Goal: Information Seeking & Learning: Learn about a topic

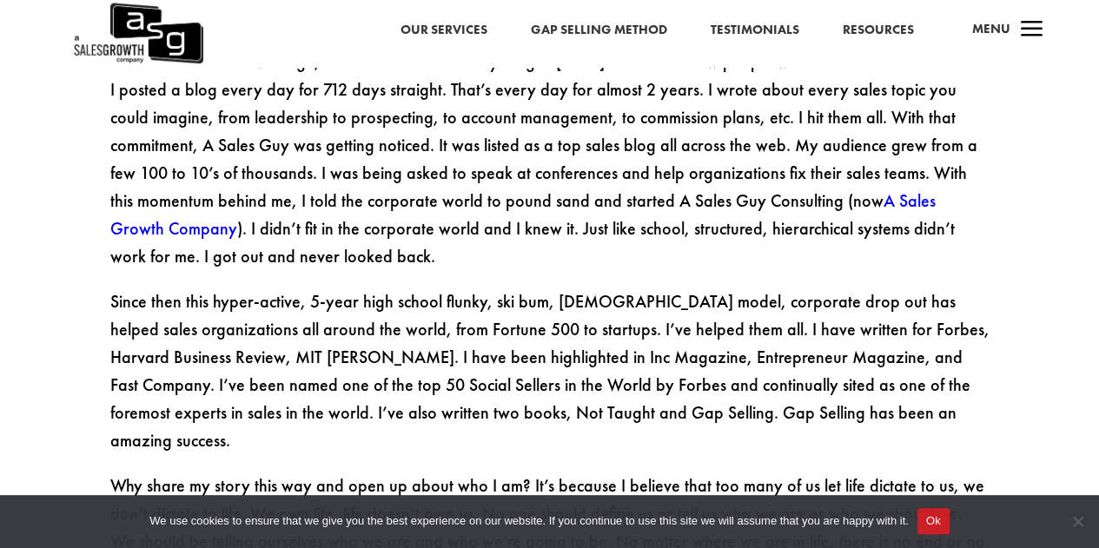
scroll to position [2853, 0]
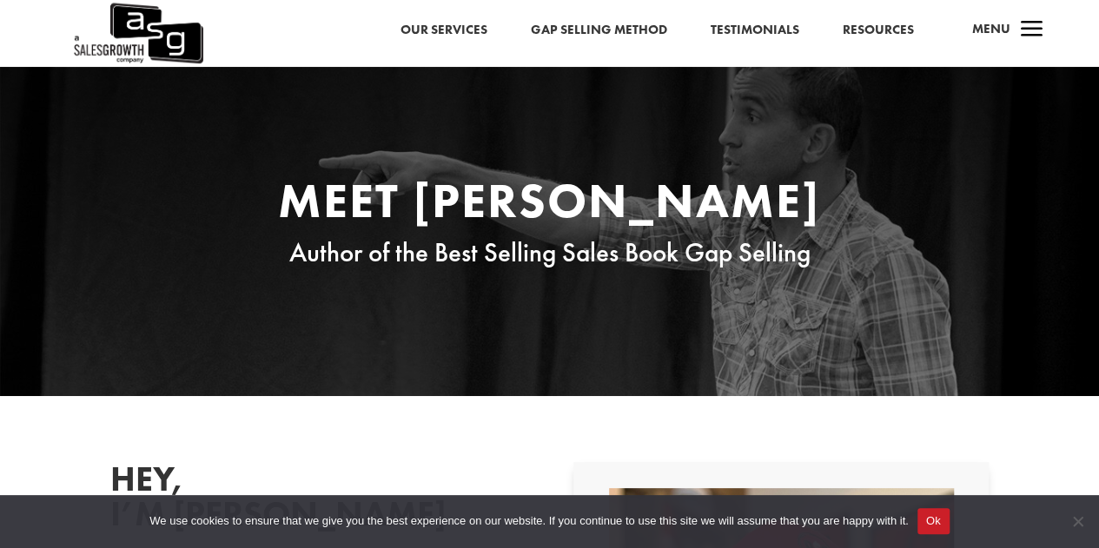
click at [624, 19] on link "Gap Selling Method" at bounding box center [599, 30] width 136 height 23
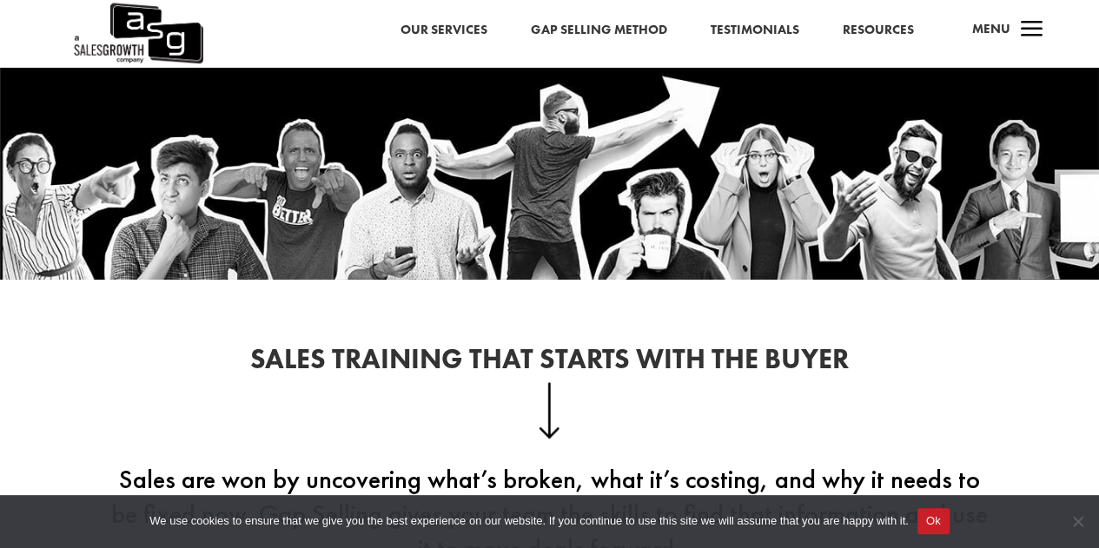
scroll to position [323, 0]
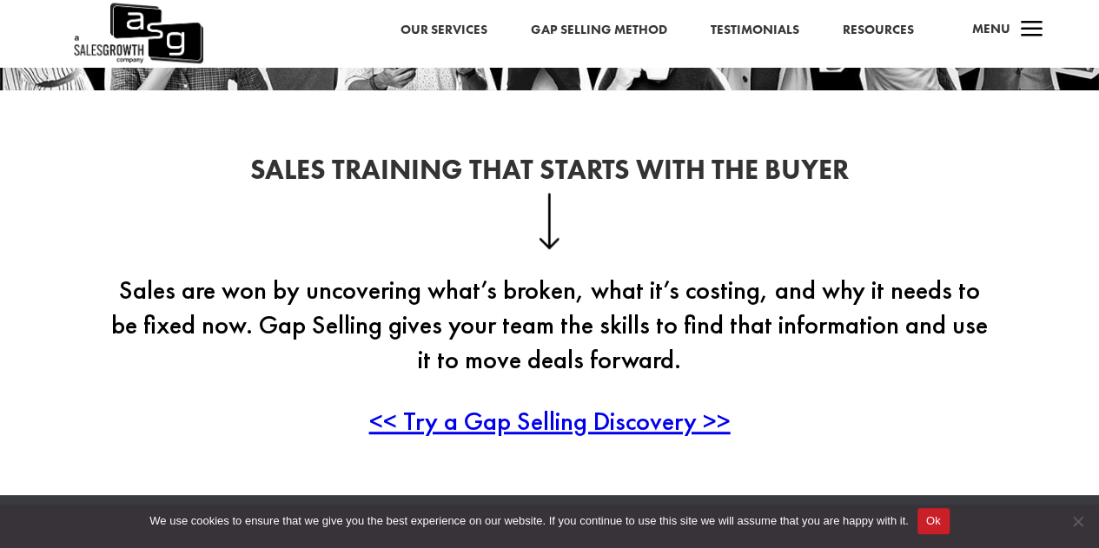
click at [931, 505] on div "We use cookies to ensure that we give you the best experience on our website. I…" at bounding box center [549, 522] width 1099 height 54
click at [934, 508] on button "Ok" at bounding box center [933, 521] width 32 height 26
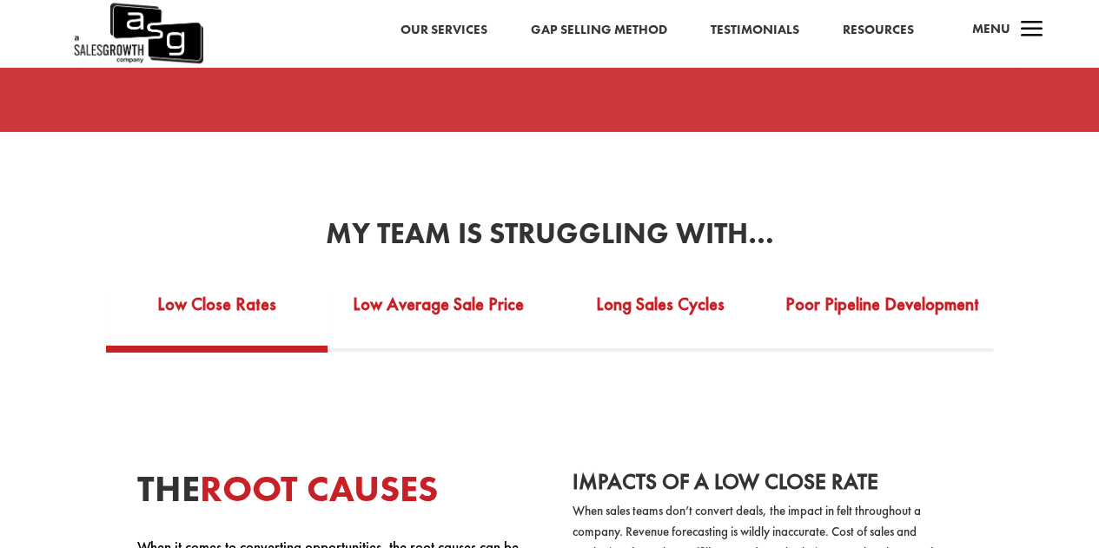
scroll to position [2963, 0]
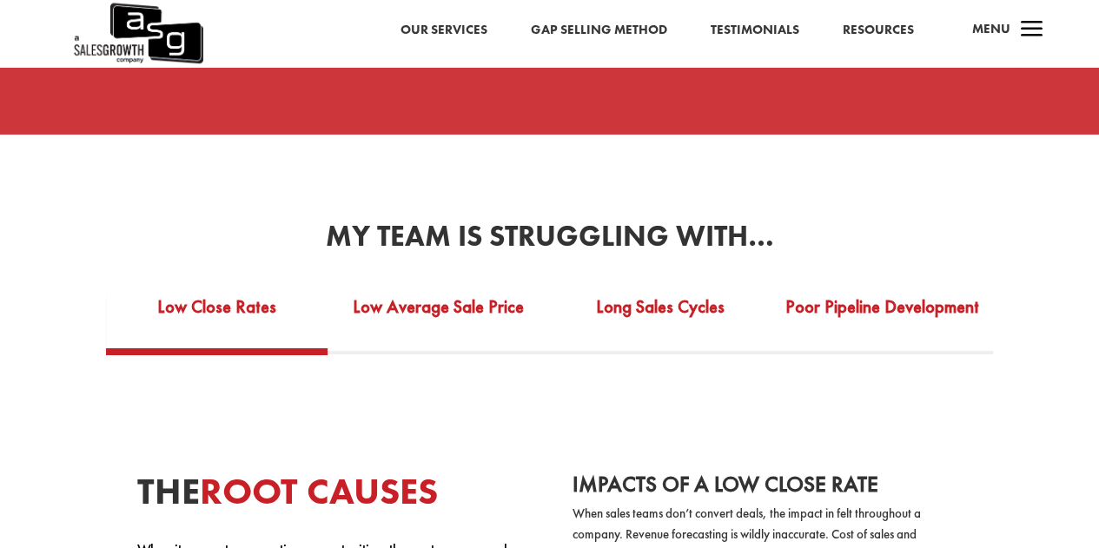
click at [636, 27] on link "Gap Selling Method" at bounding box center [598, 30] width 136 height 23
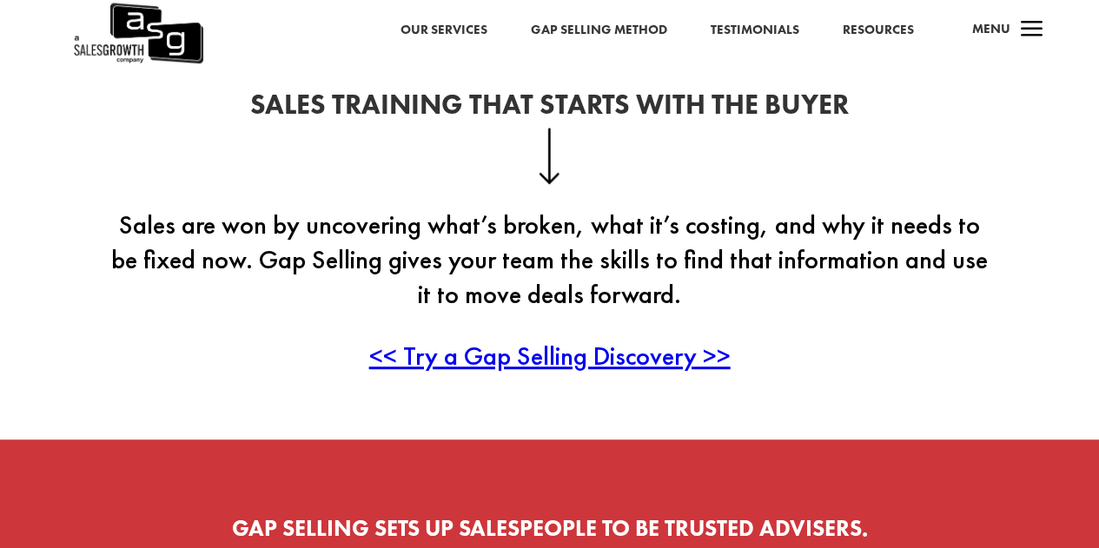
scroll to position [370, 0]
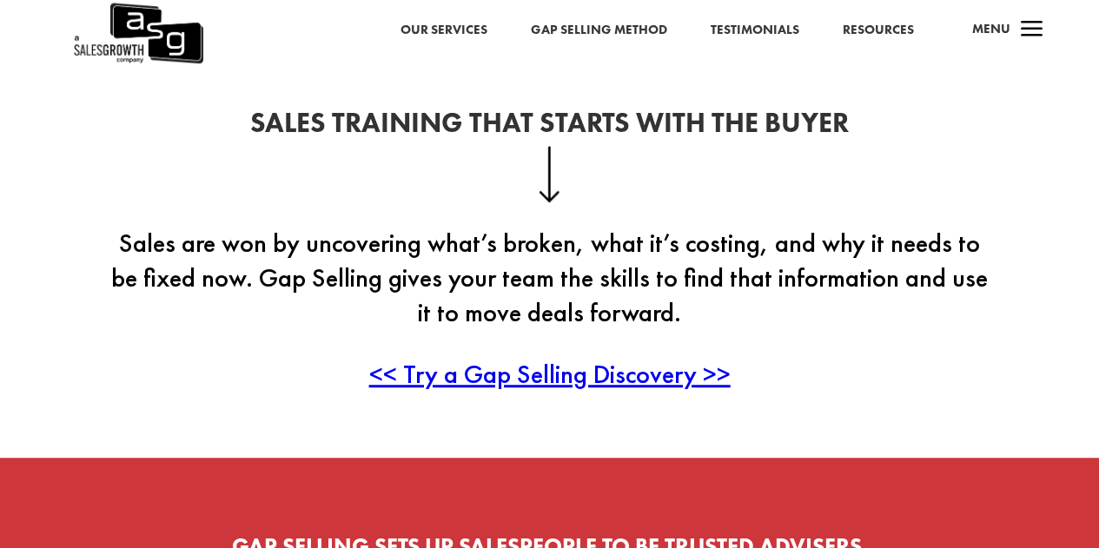
click at [977, 34] on span "Menu" at bounding box center [990, 28] width 38 height 17
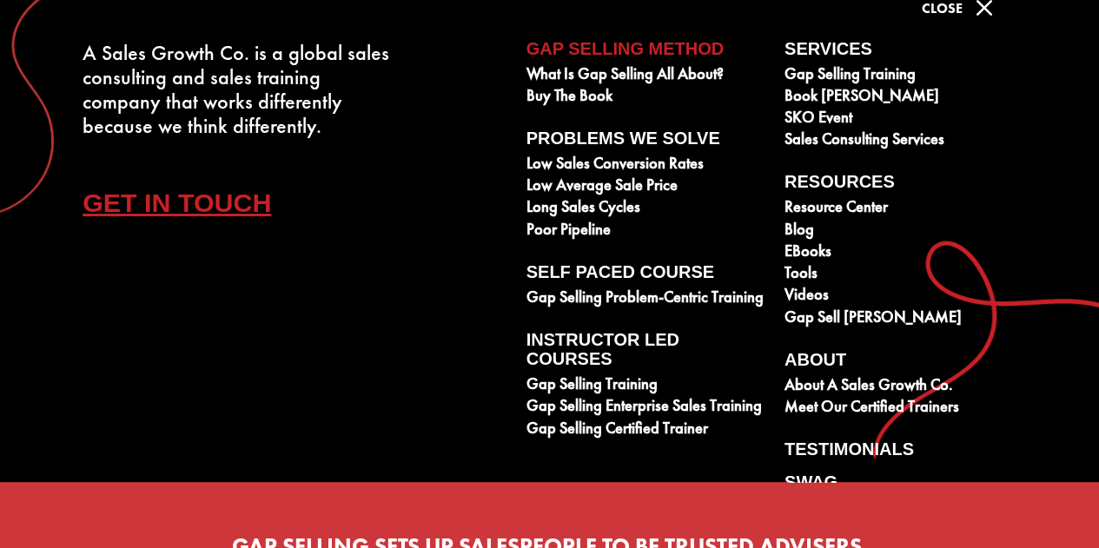
scroll to position [47, 0]
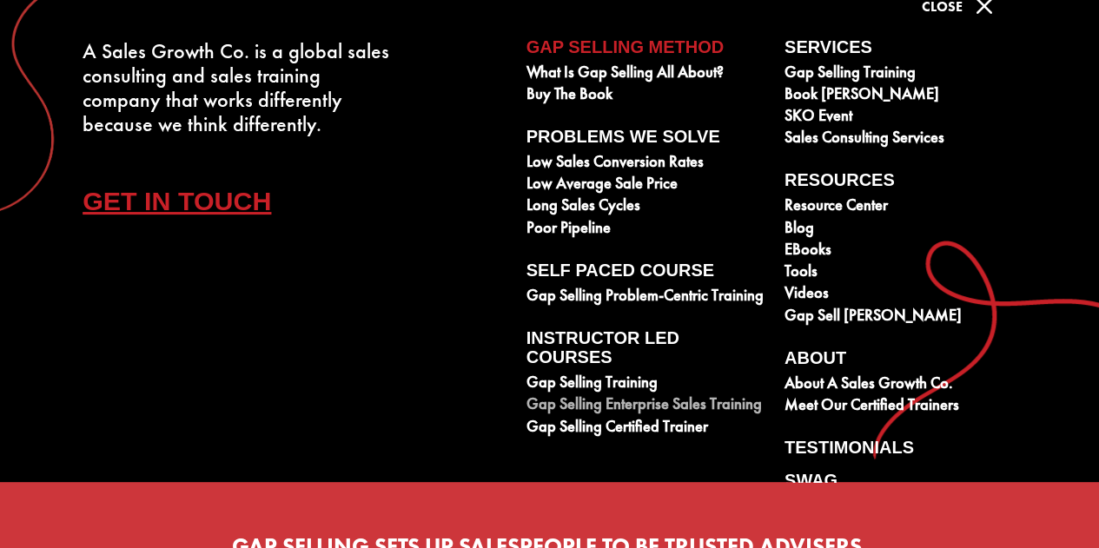
click at [730, 406] on link "Gap Selling Enterprise Sales Training" at bounding box center [645, 406] width 239 height 22
click at [636, 381] on link "Gap Selling Training" at bounding box center [645, 385] width 239 height 22
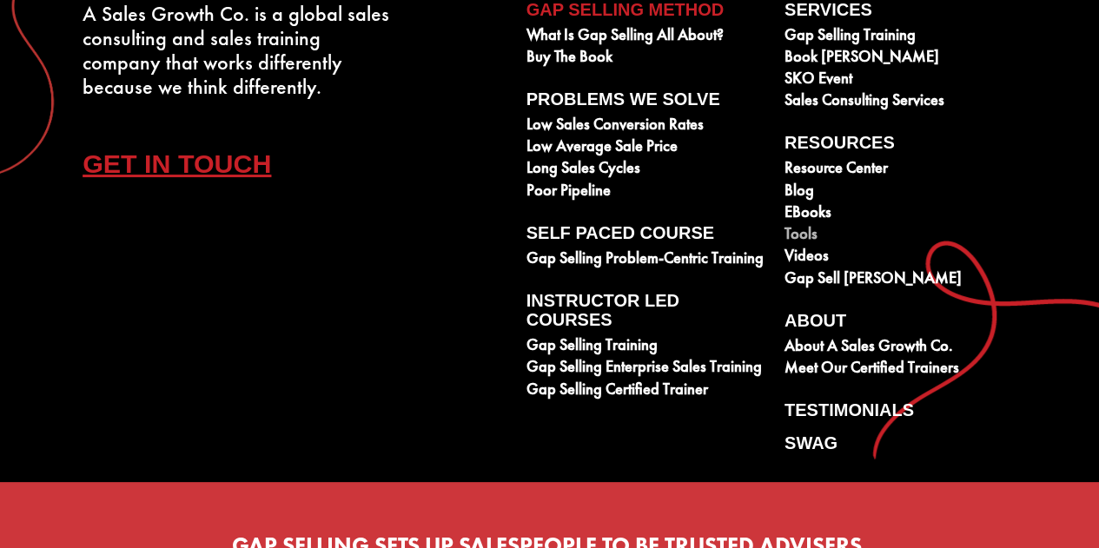
scroll to position [0, 0]
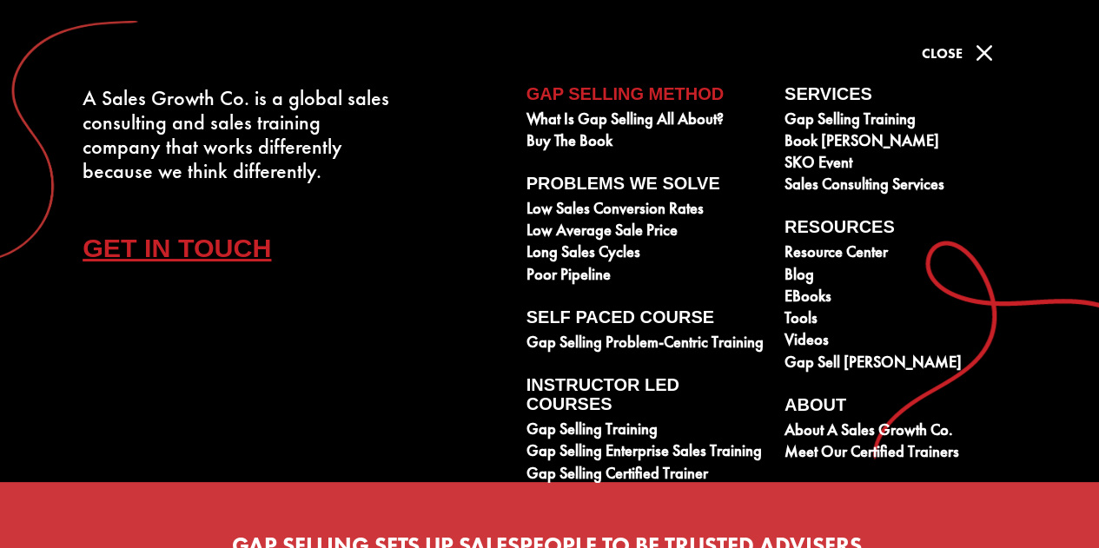
click at [969, 60] on span "M" at bounding box center [984, 53] width 35 height 35
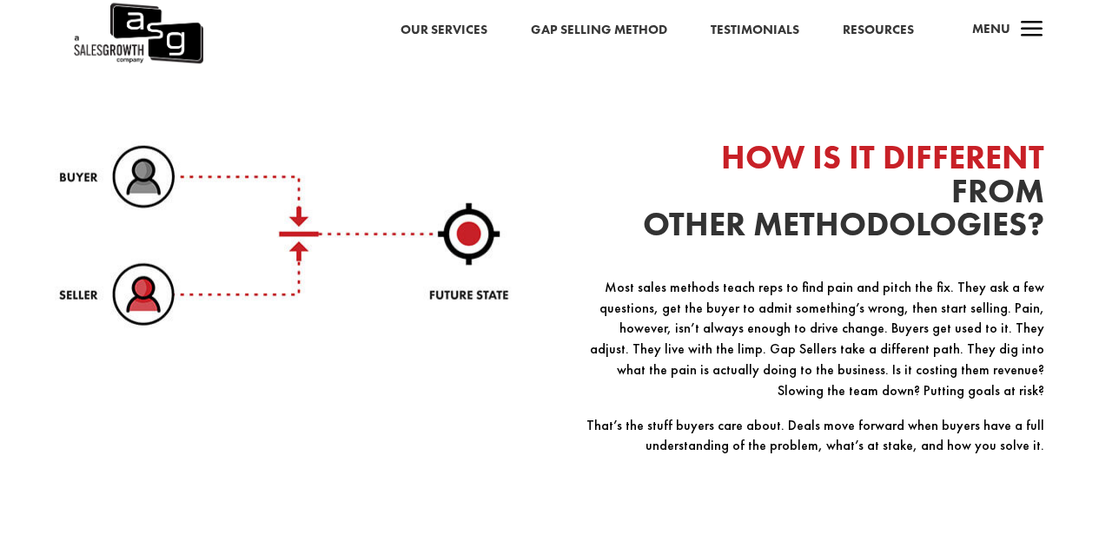
scroll to position [2172, 0]
drag, startPoint x: 921, startPoint y: 396, endPoint x: 925, endPoint y: 411, distance: 15.4
click at [925, 414] on p "That’s the stuff buyers care about. Deals move forward when buyers have a full …" at bounding box center [810, 442] width 467 height 56
click at [952, 434] on p "That’s the stuff buyers care about. Deals move forward when buyers have a full …" at bounding box center [810, 442] width 467 height 56
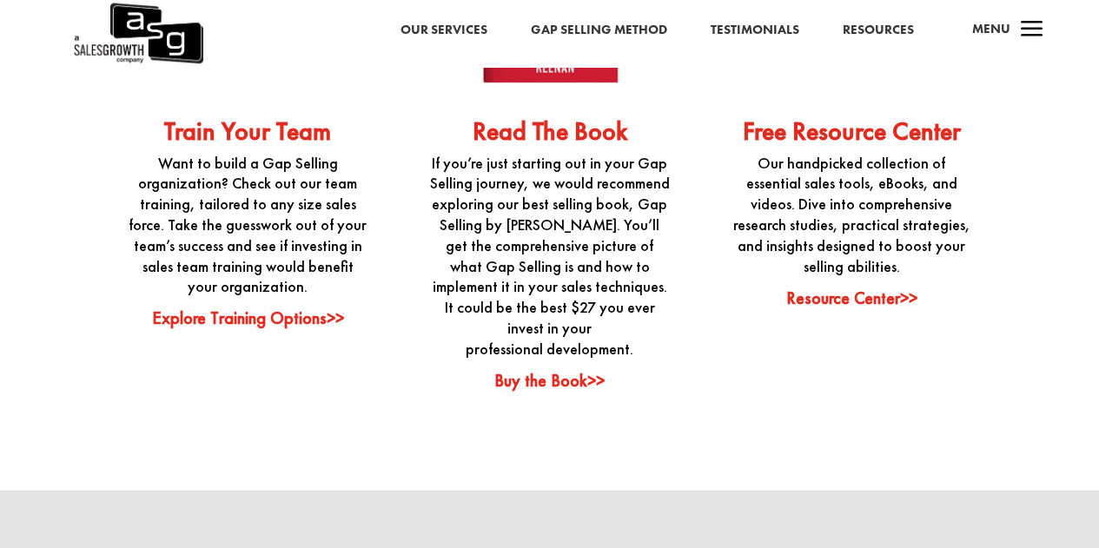
scroll to position [4348, 0]
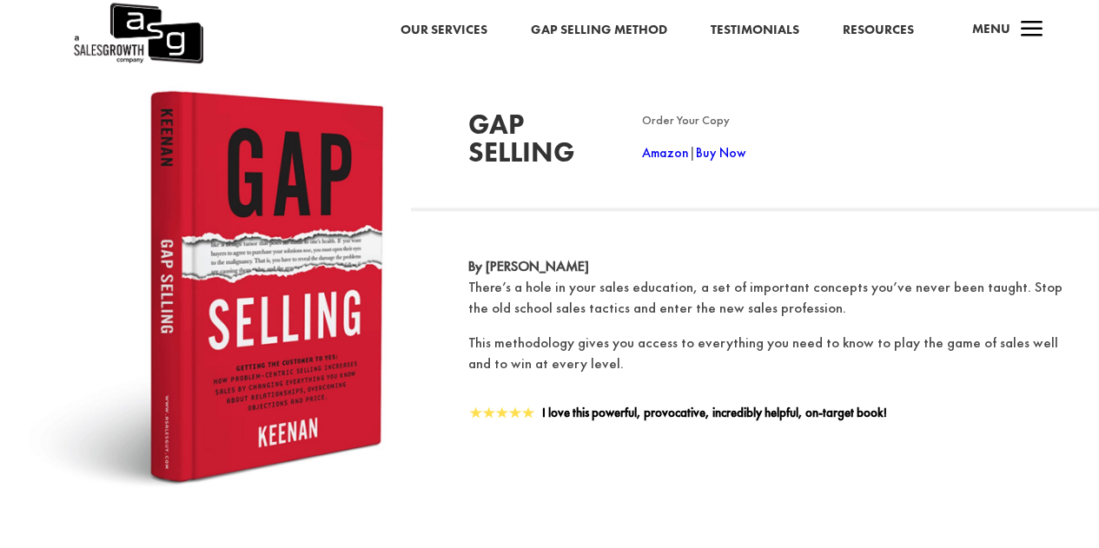
scroll to position [4120, 0]
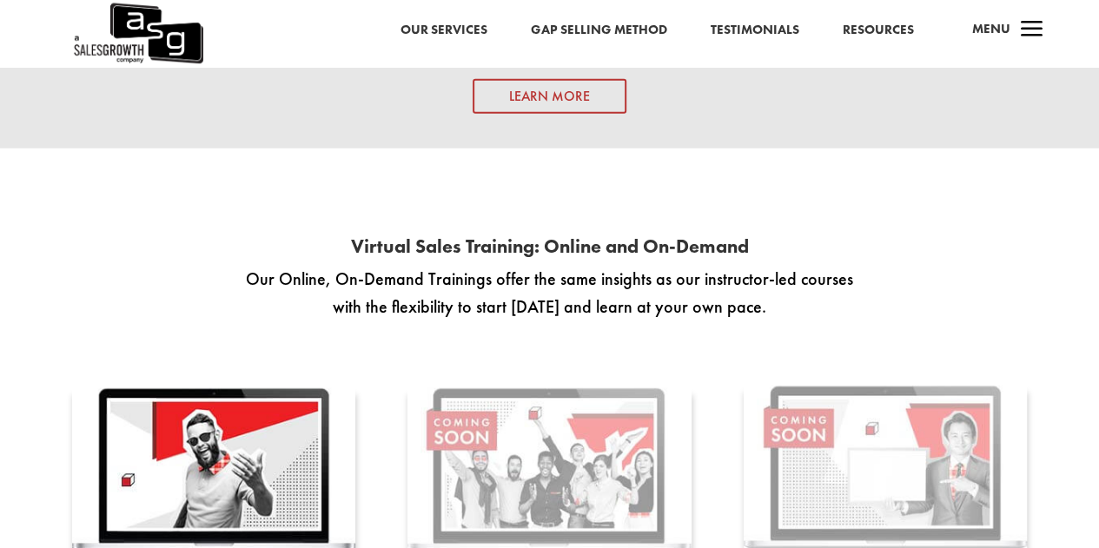
scroll to position [2208, 0]
